Goal: Navigation & Orientation: Find specific page/section

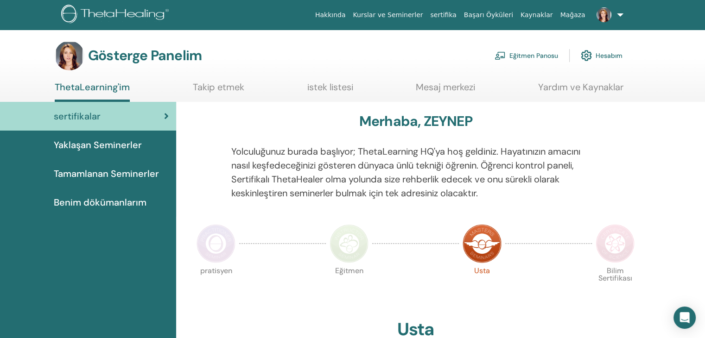
click at [543, 53] on font "Eğitmen Panosu" at bounding box center [533, 56] width 49 height 8
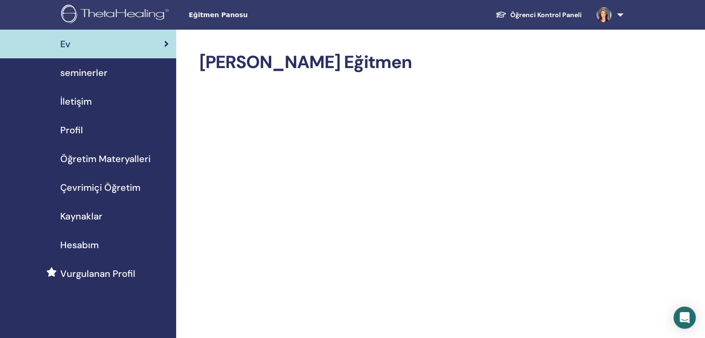
click at [88, 75] on span "seminerler" at bounding box center [83, 73] width 47 height 14
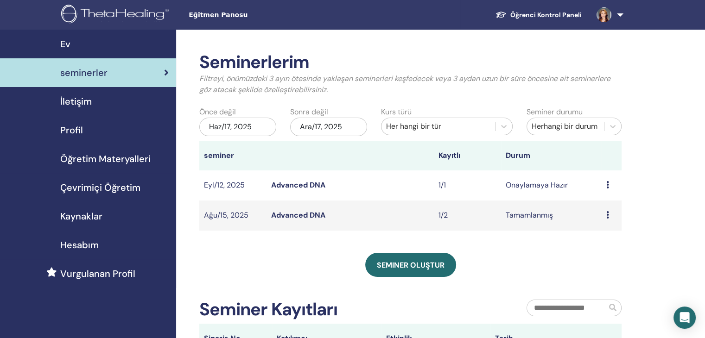
click at [607, 215] on icon at bounding box center [607, 214] width 3 height 7
click at [604, 237] on link "katılımcılar" at bounding box center [602, 237] width 38 height 10
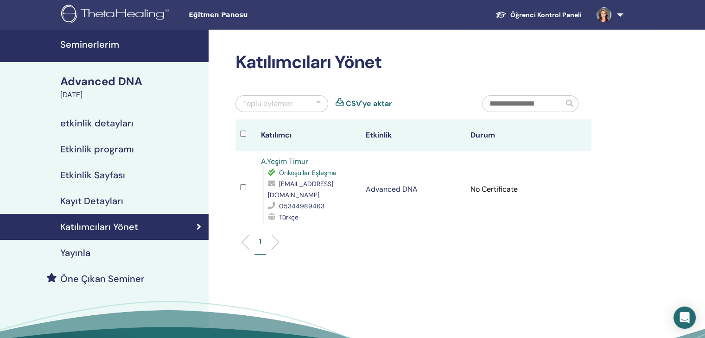
click at [491, 241] on ul "1" at bounding box center [413, 246] width 340 height 18
click at [493, 187] on td "No Certificate" at bounding box center [518, 189] width 105 height 76
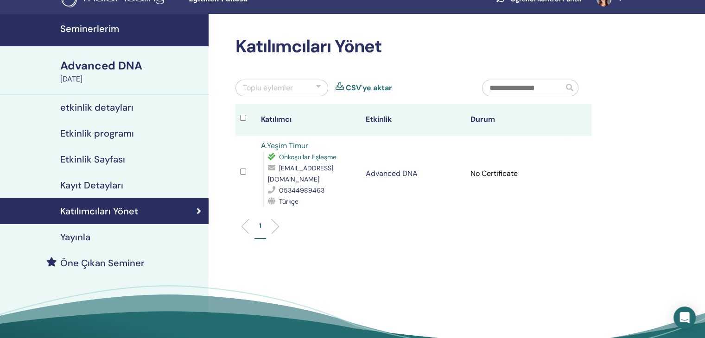
scroll to position [17, 0]
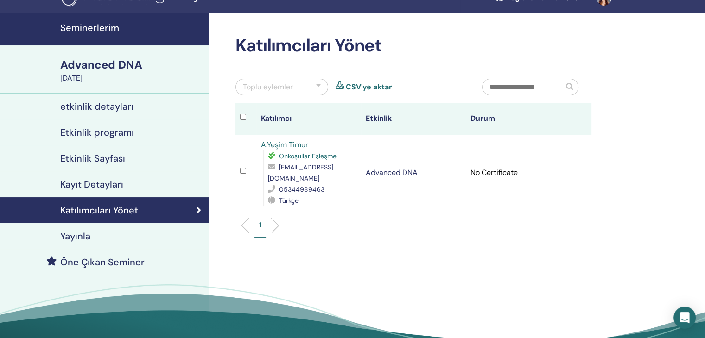
click at [259, 226] on p "1" at bounding box center [260, 225] width 2 height 10
click at [277, 145] on link "A.Yeşim Timur" at bounding box center [284, 145] width 47 height 10
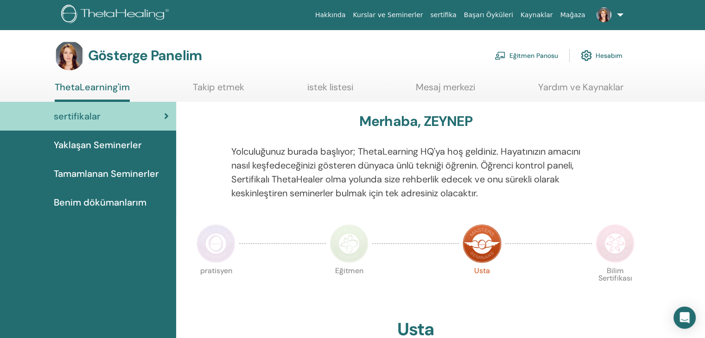
click at [119, 175] on font "Tamamlanan Seminerler" at bounding box center [106, 174] width 105 height 12
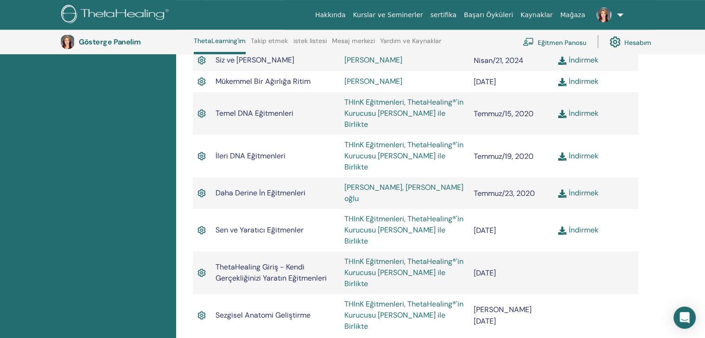
scroll to position [469, 0]
click at [373, 256] on font "THInK Eğitmenleri, ThetaHealing®'in Kurucusu [PERSON_NAME] ile Birlikte" at bounding box center [403, 272] width 119 height 32
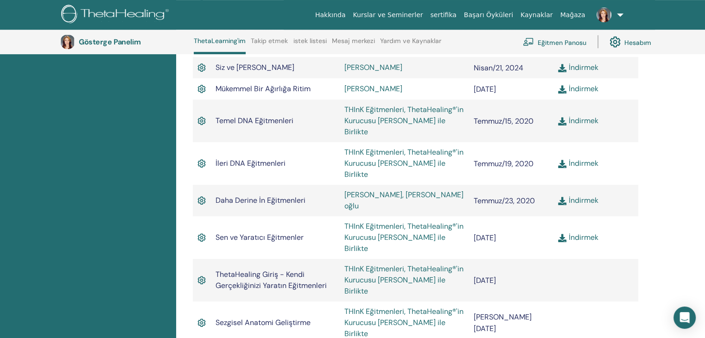
scroll to position [469, 0]
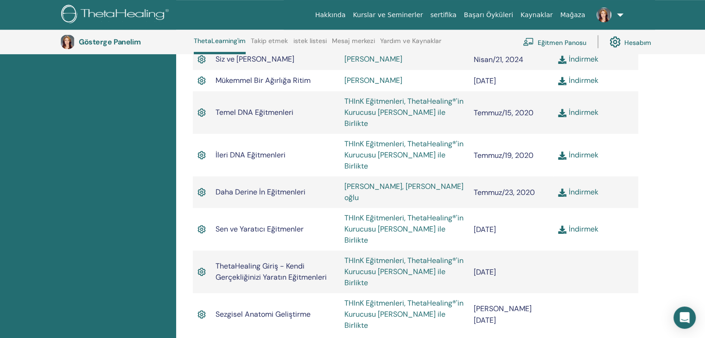
click at [379, 298] on font "THInK Eğitmenleri, ThetaHealing®'in Kurucusu Vianna Stibal ile Birlikte" at bounding box center [403, 314] width 119 height 32
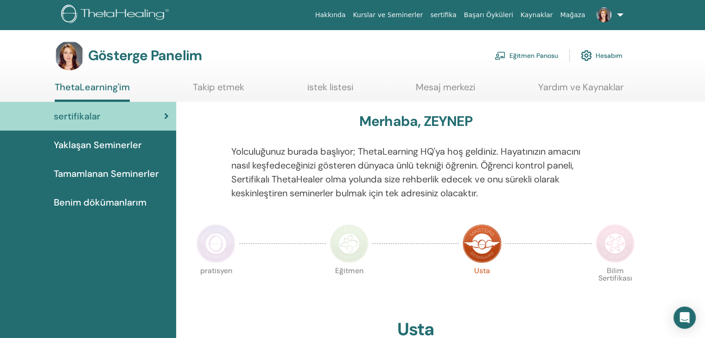
click at [336, 87] on font "istek listesi" at bounding box center [330, 87] width 46 height 12
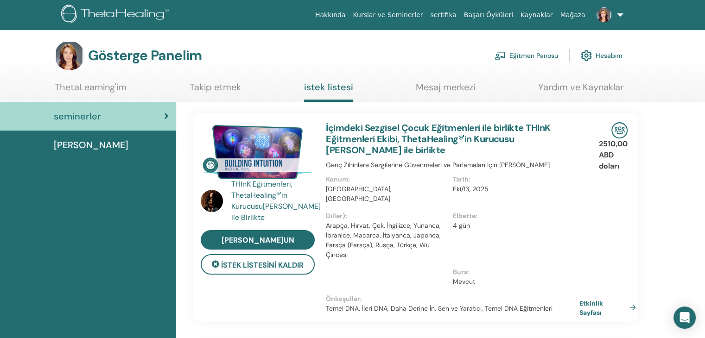
click at [572, 86] on font "Yardım ve Kaynaklar" at bounding box center [580, 87] width 85 height 12
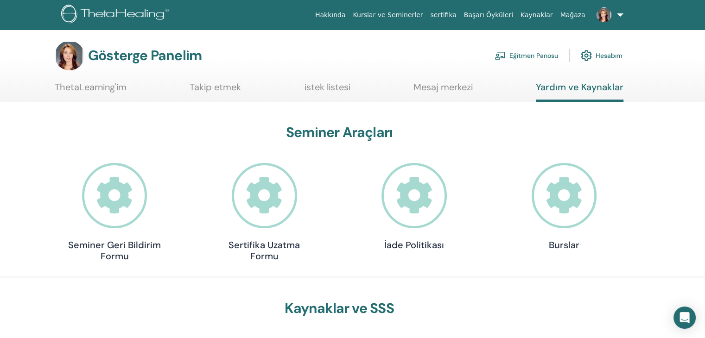
click at [112, 87] on font "ThetaLearning'im" at bounding box center [91, 87] width 72 height 12
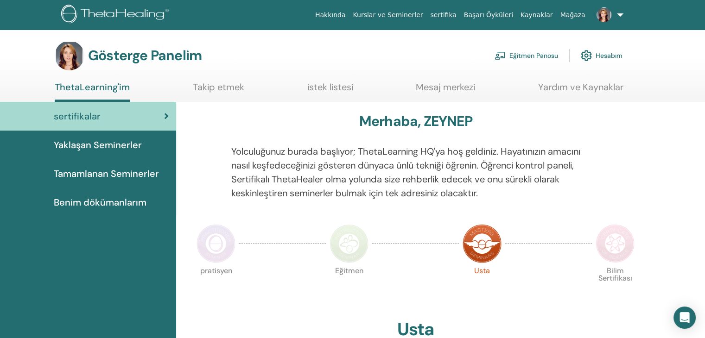
click at [91, 204] on font "Benim dökümanlarım" at bounding box center [100, 202] width 93 height 12
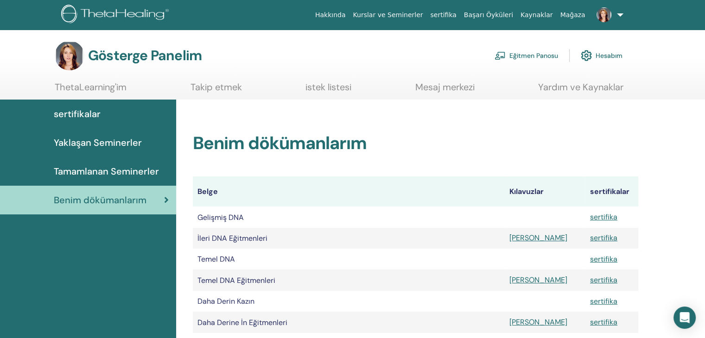
click at [413, 139] on h2 "Benim dökümanlarım" at bounding box center [415, 143] width 445 height 21
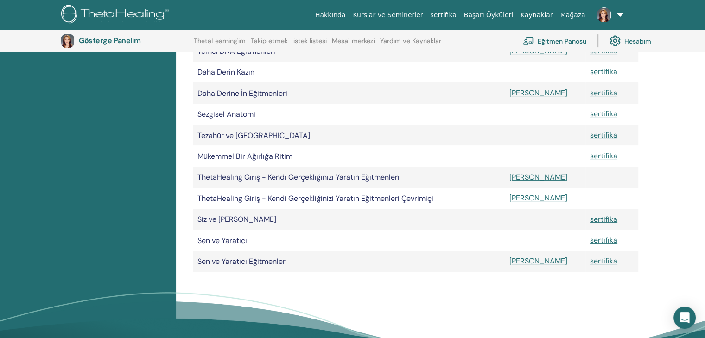
scroll to position [282, 0]
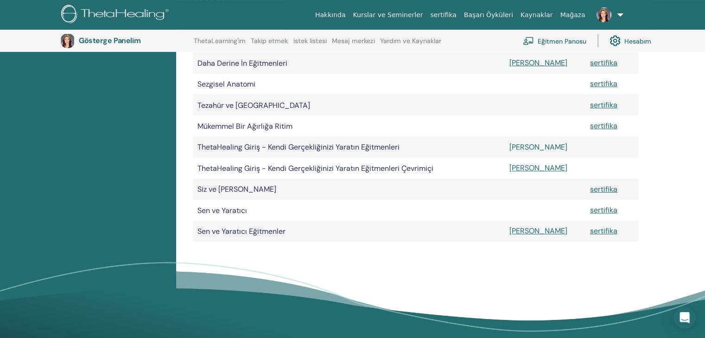
click at [518, 152] on font "Manuel" at bounding box center [538, 147] width 58 height 10
